Goal: Task Accomplishment & Management: Complete application form

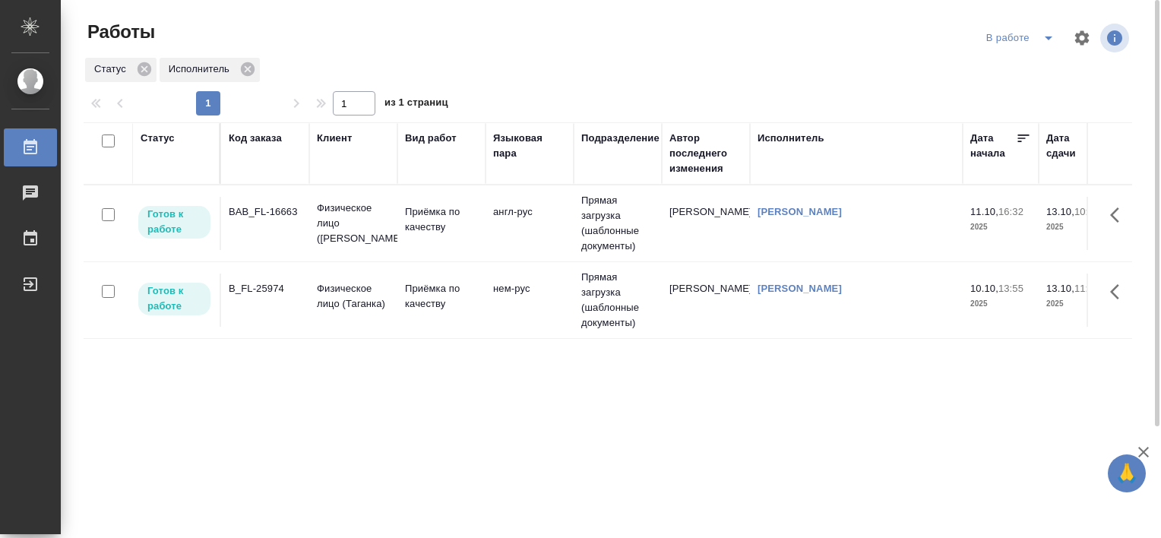
click at [275, 207] on div "BAB_FL-16663" at bounding box center [265, 211] width 73 height 15
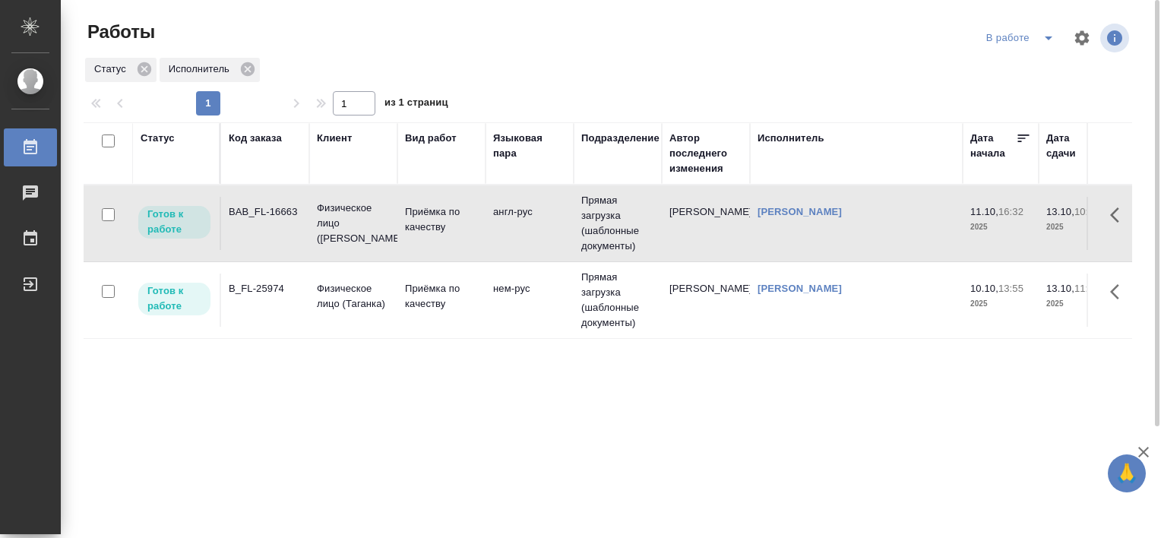
click at [275, 207] on div "BAB_FL-16663" at bounding box center [265, 211] width 73 height 15
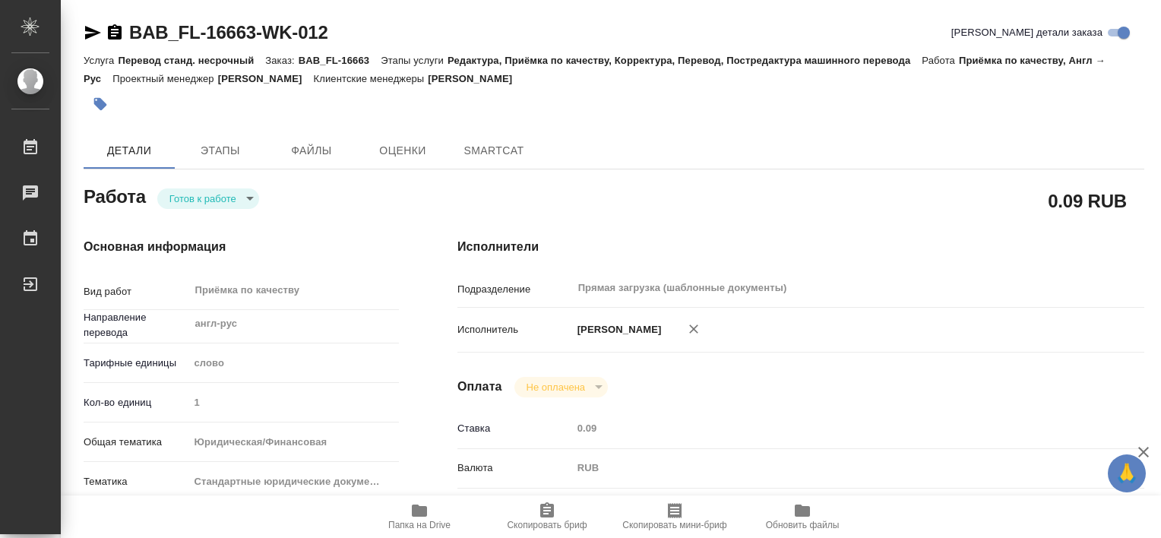
type textarea "x"
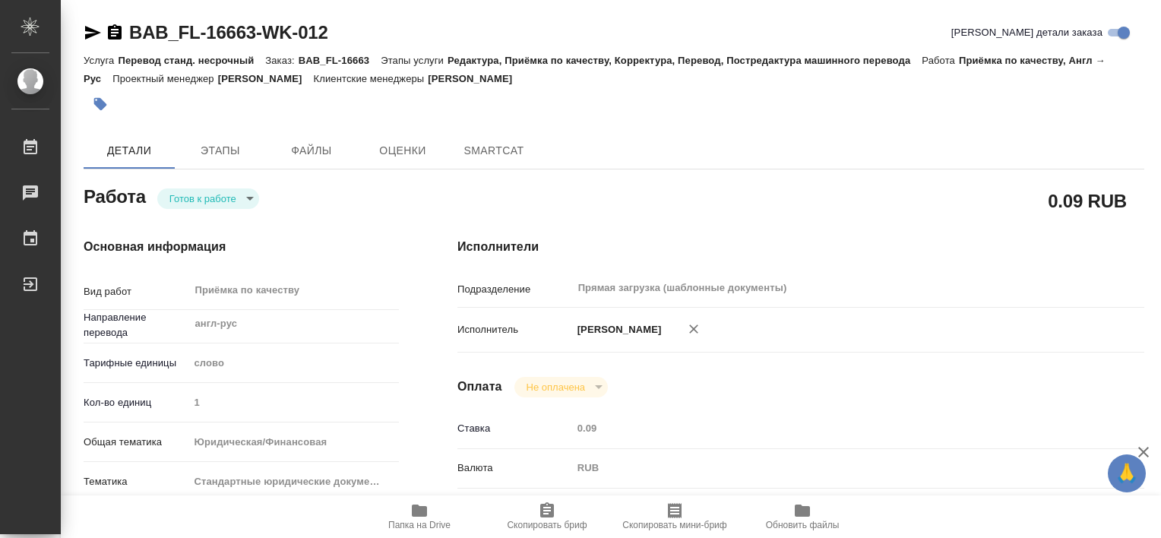
type textarea "x"
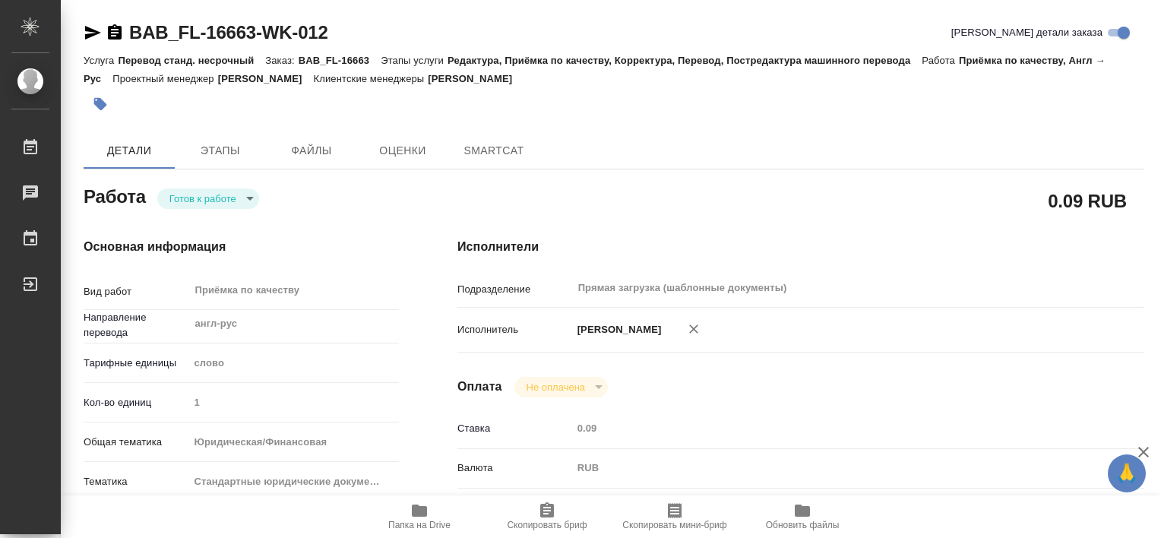
type textarea "x"
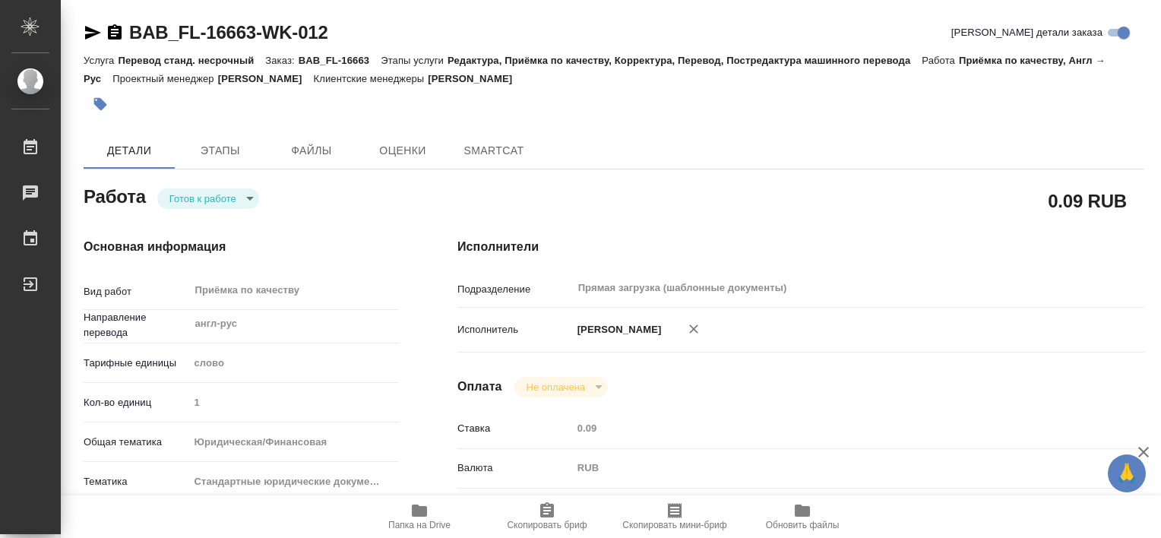
click at [420, 517] on icon "button" at bounding box center [419, 511] width 18 height 18
type textarea "x"
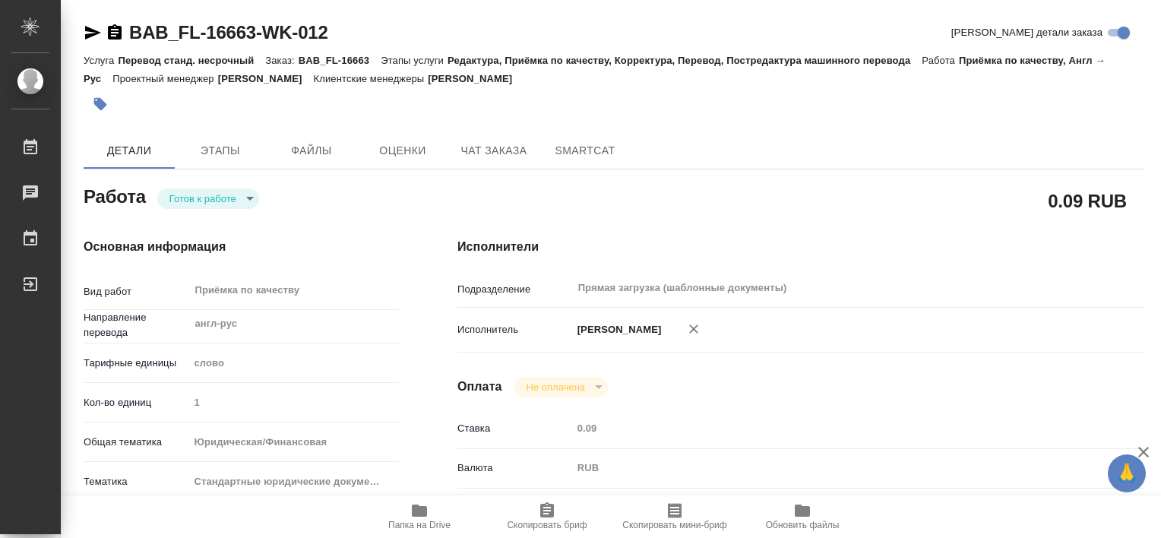
type textarea "x"
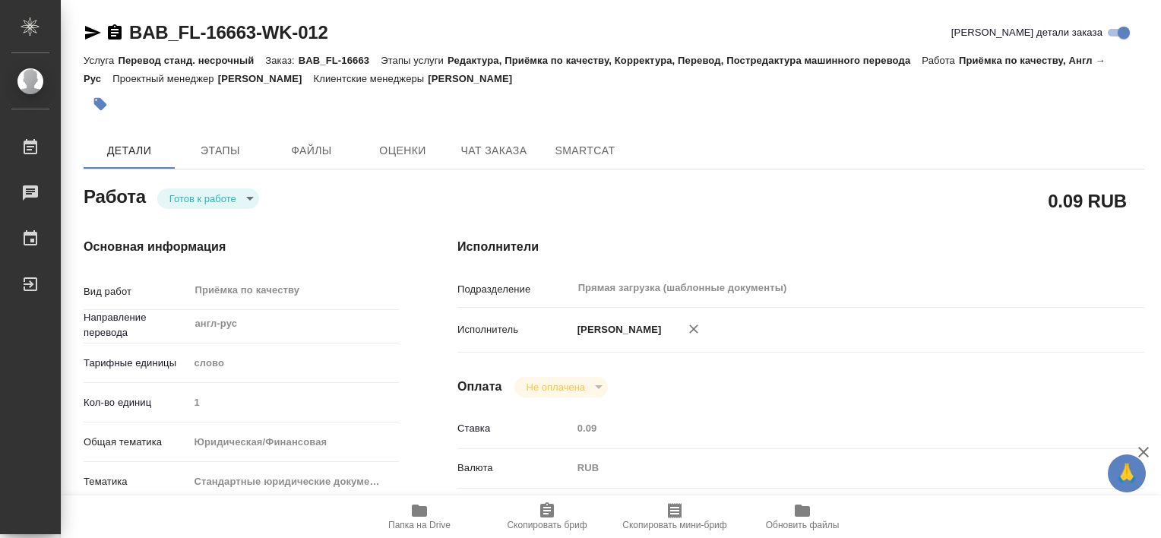
type textarea "x"
